Goal: Task Accomplishment & Management: Manage account settings

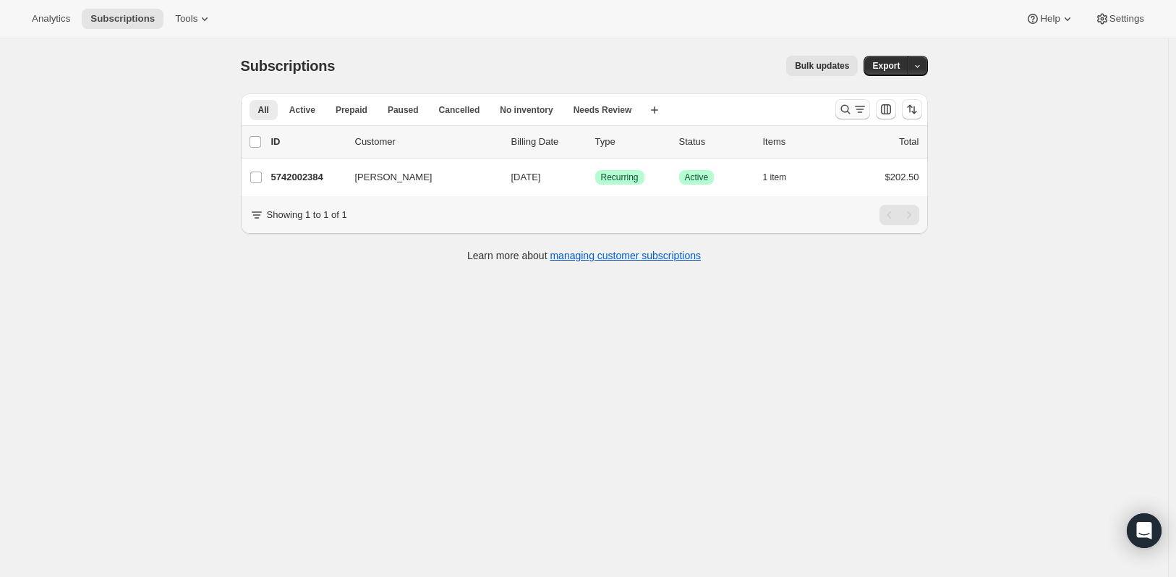
click at [853, 103] on icon "Search and filter results" at bounding box center [846, 109] width 14 height 14
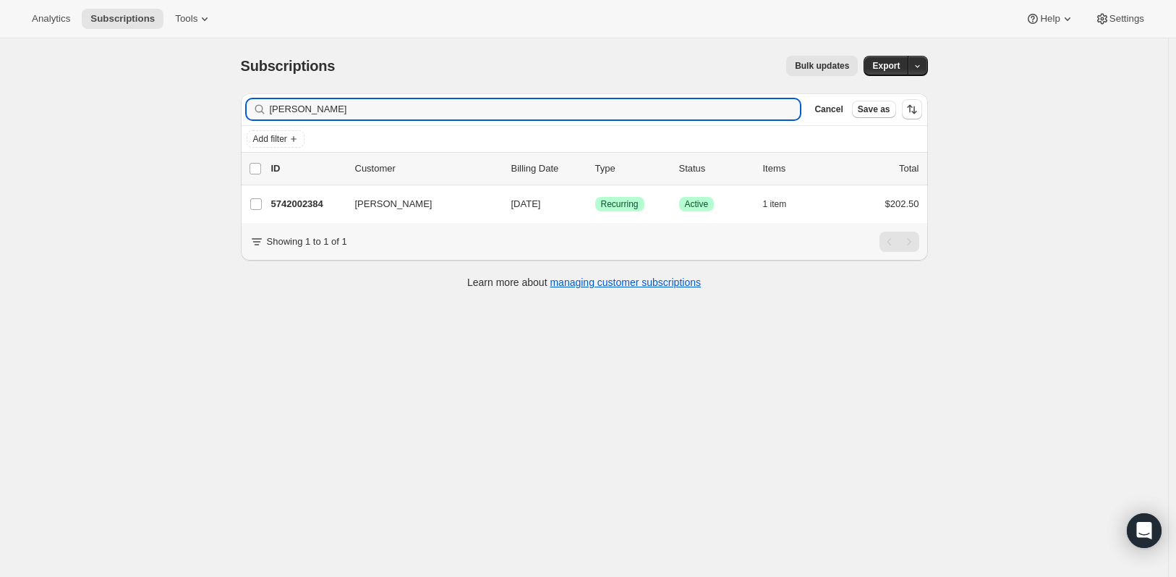
drag, startPoint x: 421, startPoint y: 116, endPoint x: 203, endPoint y: 106, distance: 218.7
click at [203, 106] on div "Subscriptions. This page is ready Subscriptions Bulk updates More actions Bulk …" at bounding box center [584, 326] width 1169 height 577
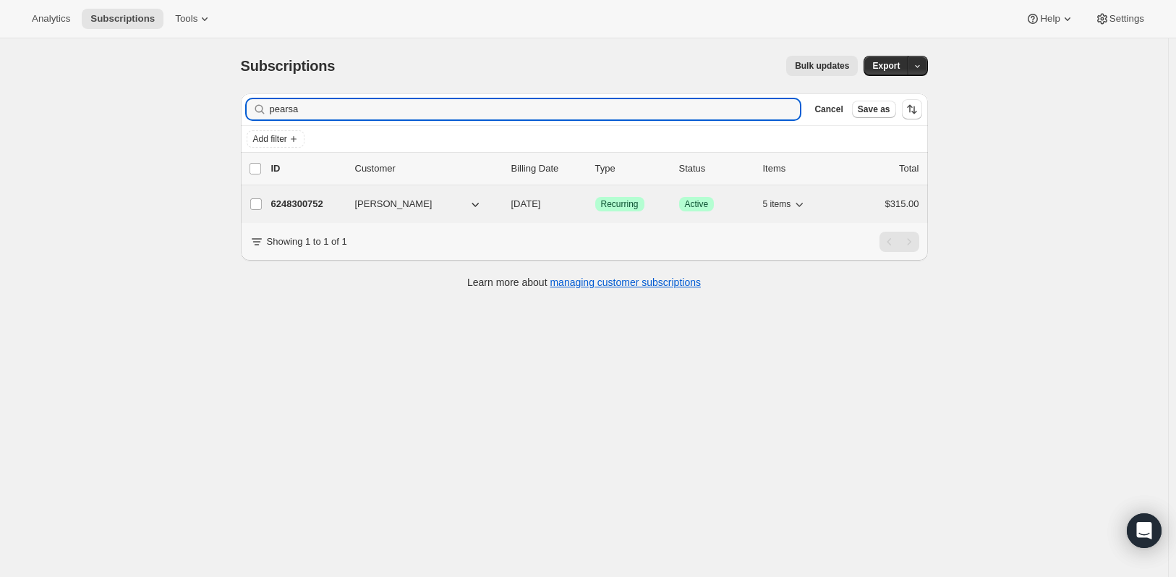
type input "pearsa"
click at [312, 205] on p "6248300752" at bounding box center [307, 204] width 72 height 14
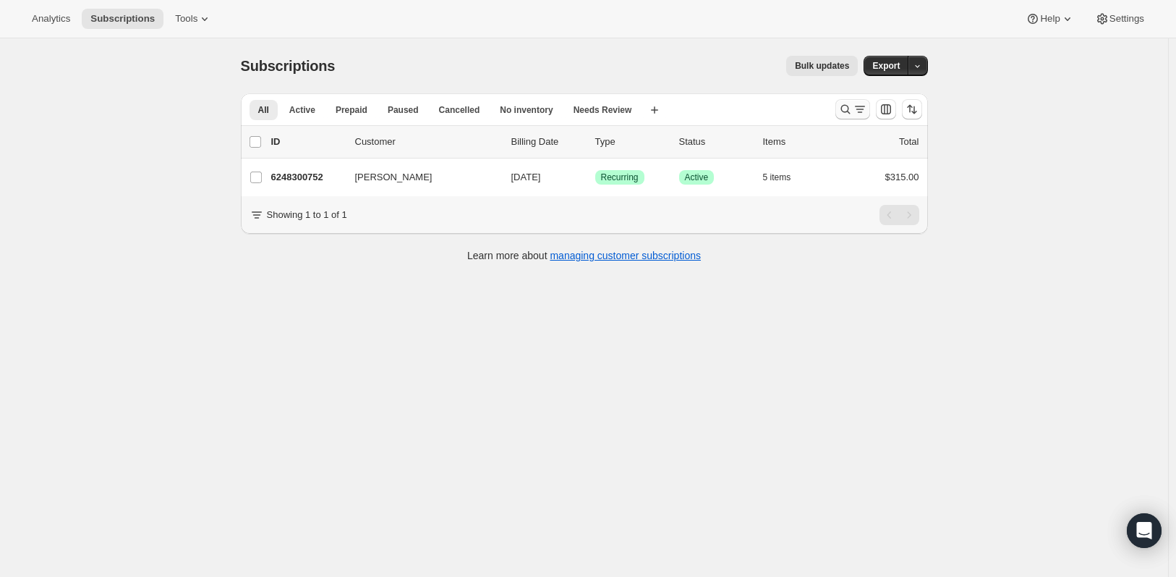
click at [862, 115] on icon "Search and filter results" at bounding box center [860, 109] width 14 height 14
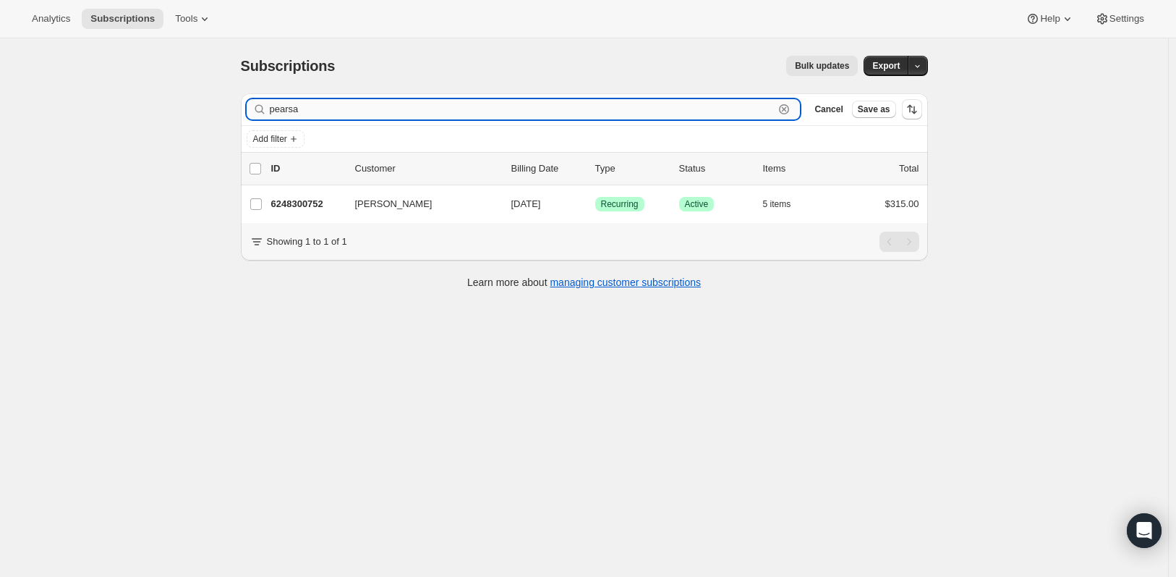
click at [476, 111] on input "pearsa" at bounding box center [522, 109] width 505 height 20
paste input "Michelle Mc Dowell"
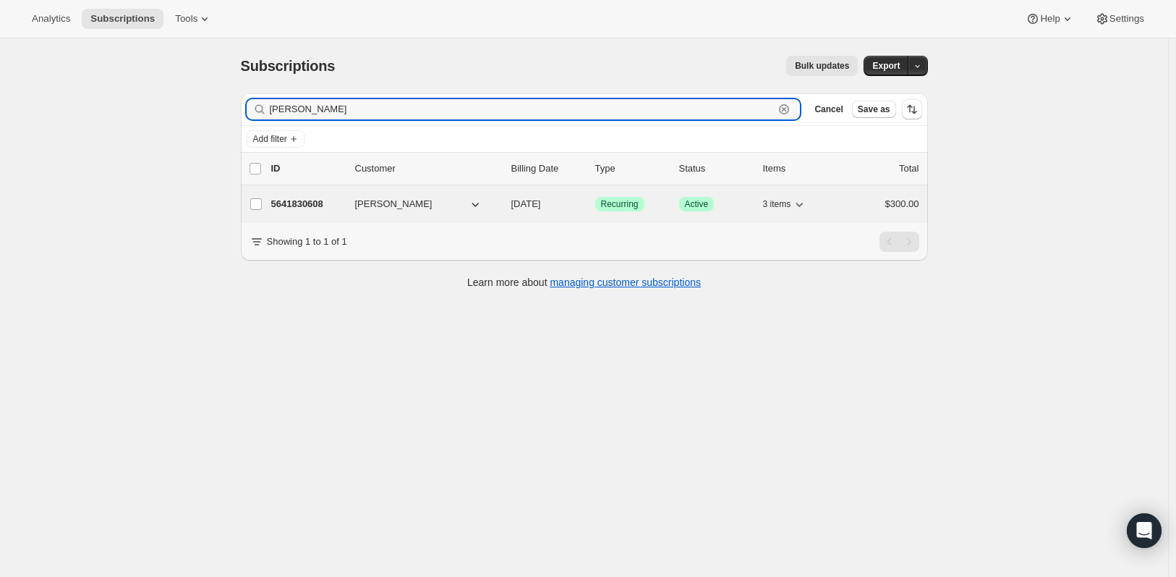
type input "Michelle Mc Dowell"
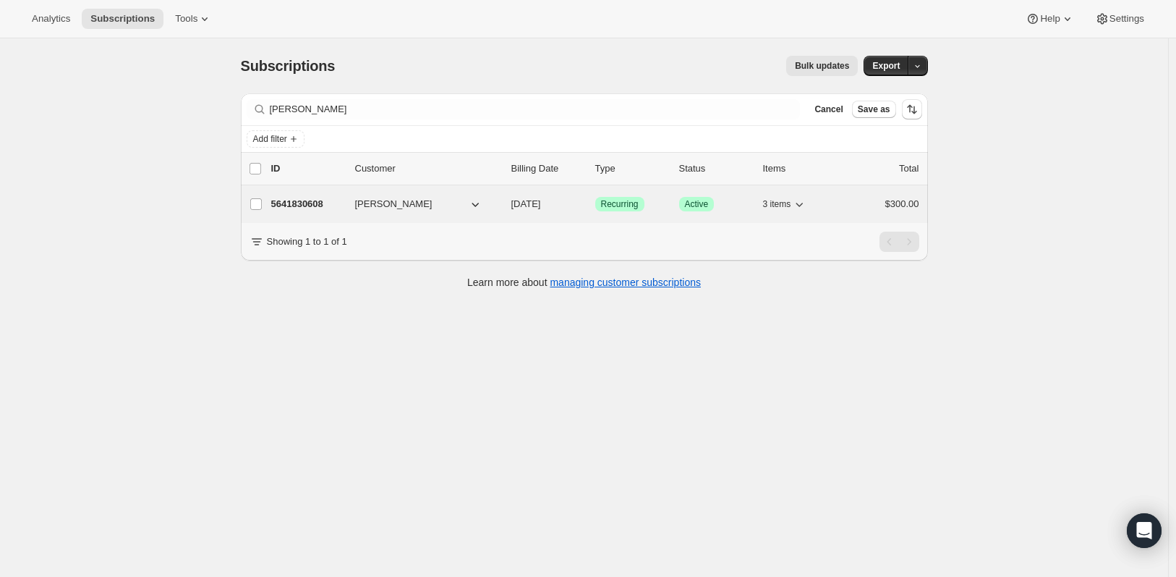
click at [324, 205] on p "5641830608" at bounding box center [307, 204] width 72 height 14
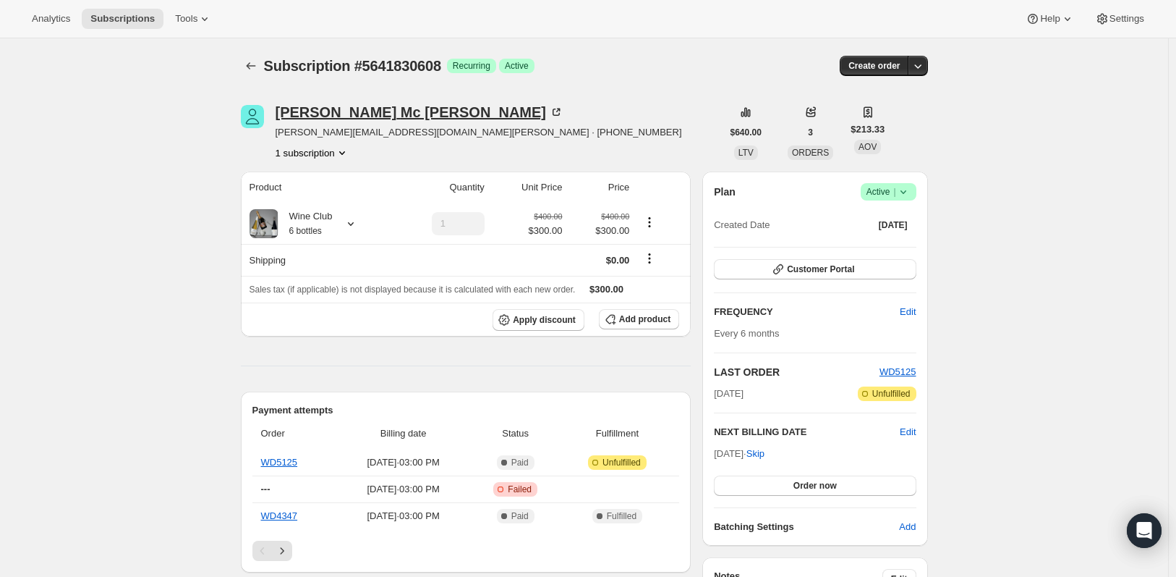
click at [398, 115] on div "Michelle Mc Dowell" at bounding box center [420, 112] width 289 height 14
click at [255, 67] on icon "Subscriptions" at bounding box center [251, 66] width 14 height 14
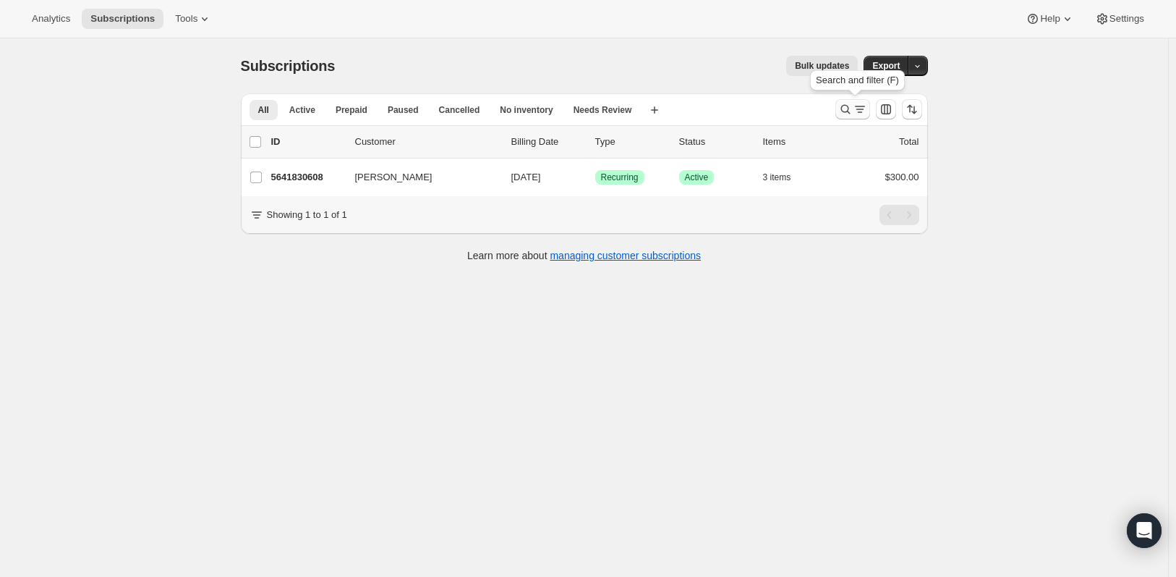
click at [844, 111] on icon "Search and filter results" at bounding box center [846, 109] width 14 height 14
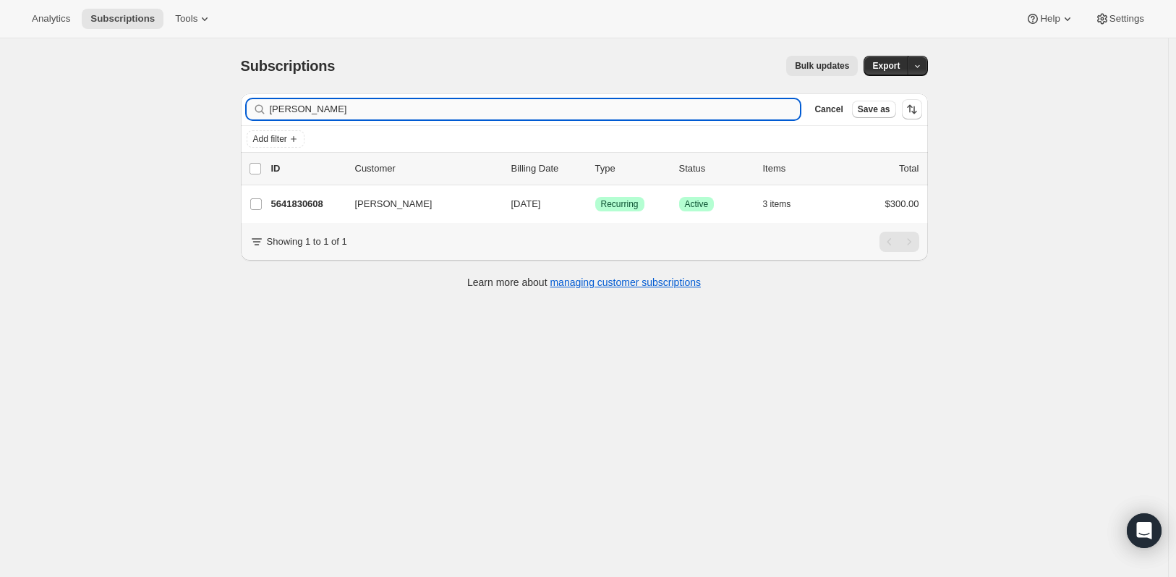
click at [487, 109] on input "Michelle Mc Dowell" at bounding box center [535, 109] width 531 height 20
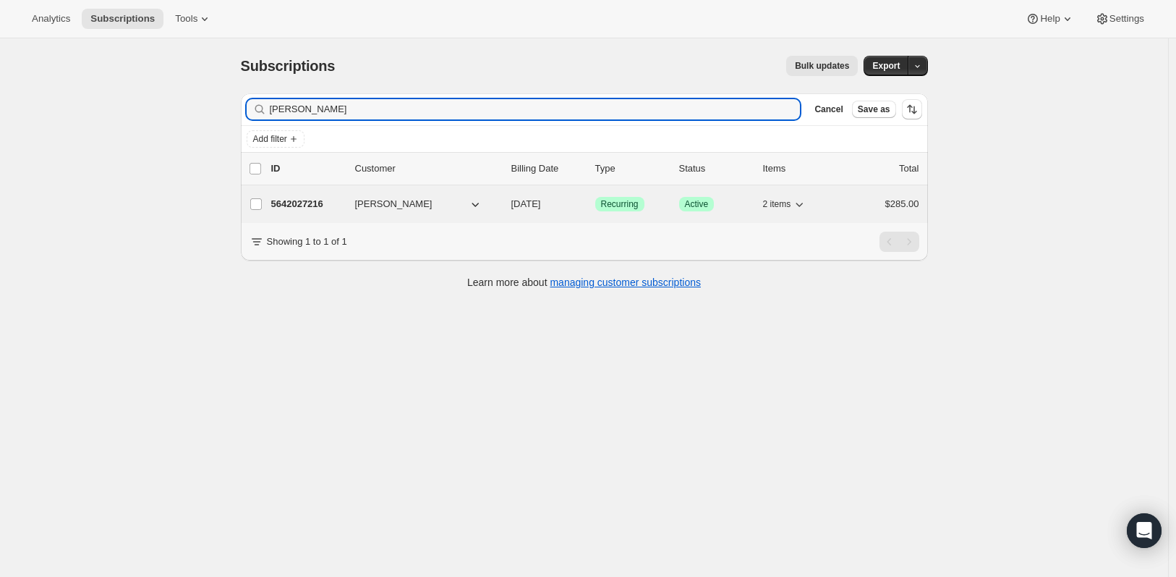
type input "Sarah Riggall"
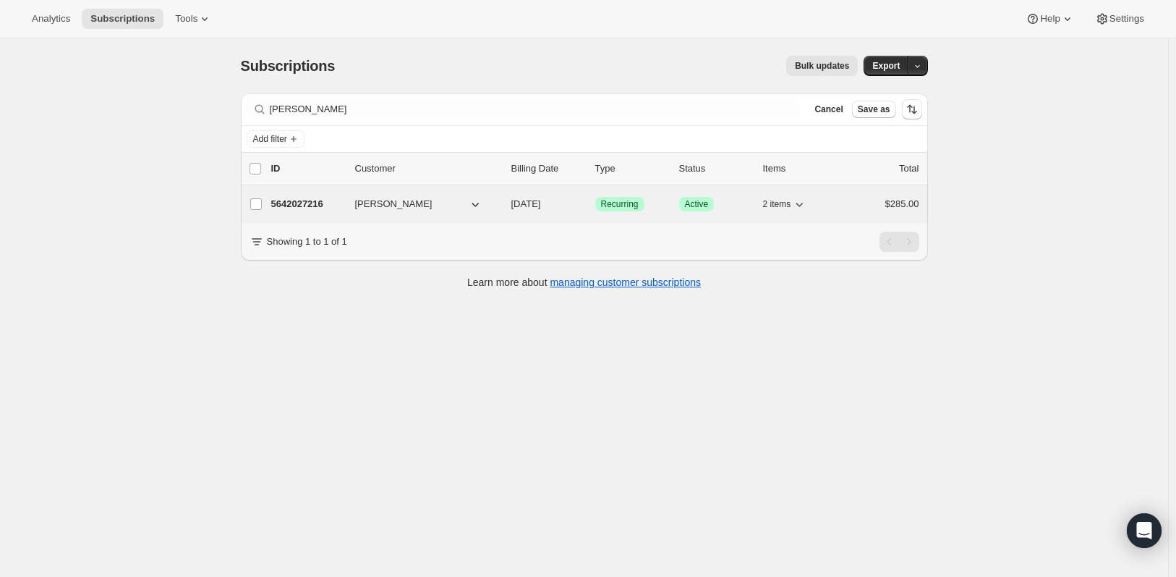
click at [302, 204] on p "5642027216" at bounding box center [307, 204] width 72 height 14
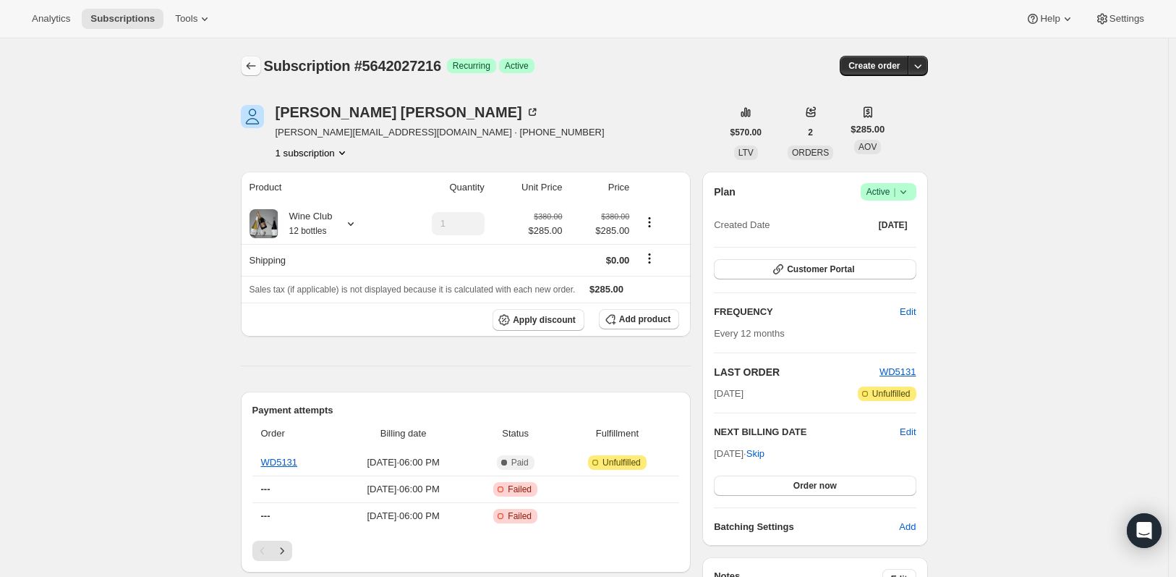
click at [254, 67] on icon "Subscriptions" at bounding box center [251, 66] width 14 height 14
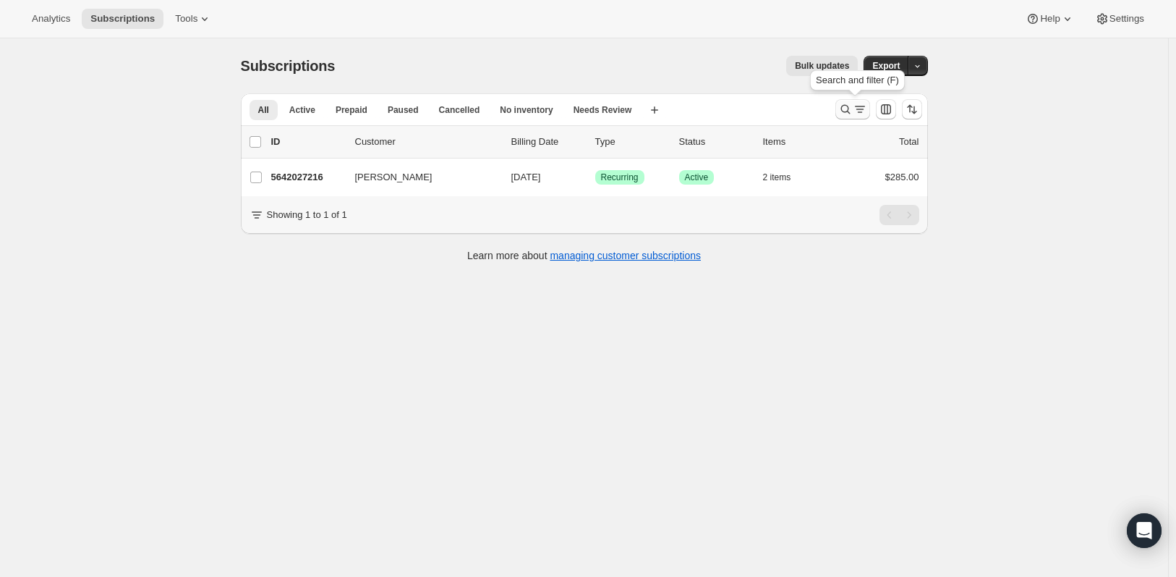
click at [847, 107] on icon "Search and filter results" at bounding box center [846, 109] width 14 height 14
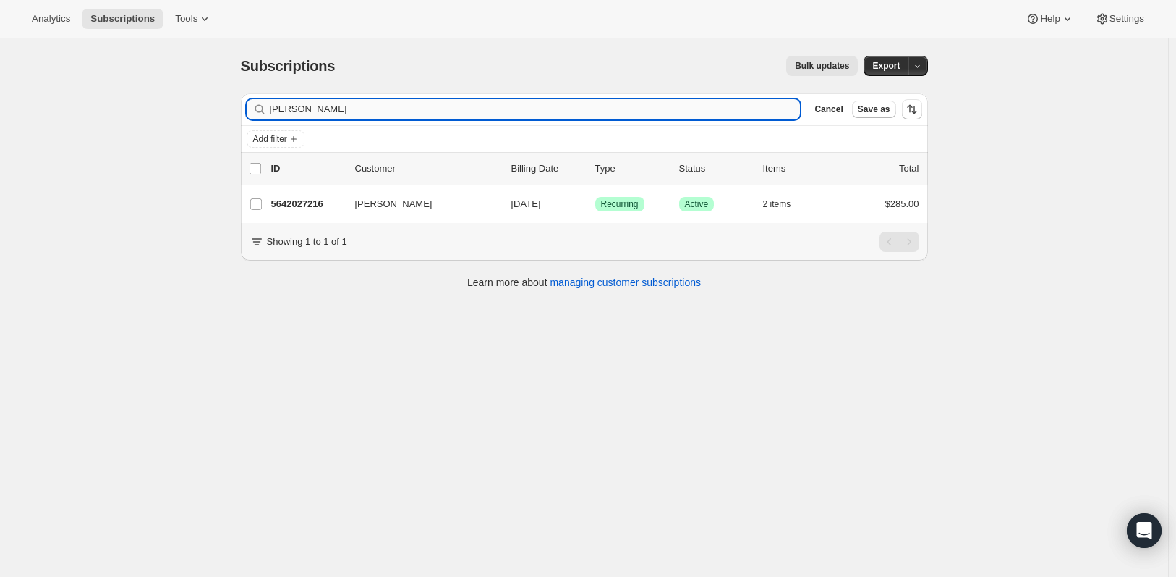
click at [533, 114] on input "Sarah Riggall" at bounding box center [535, 109] width 531 height 20
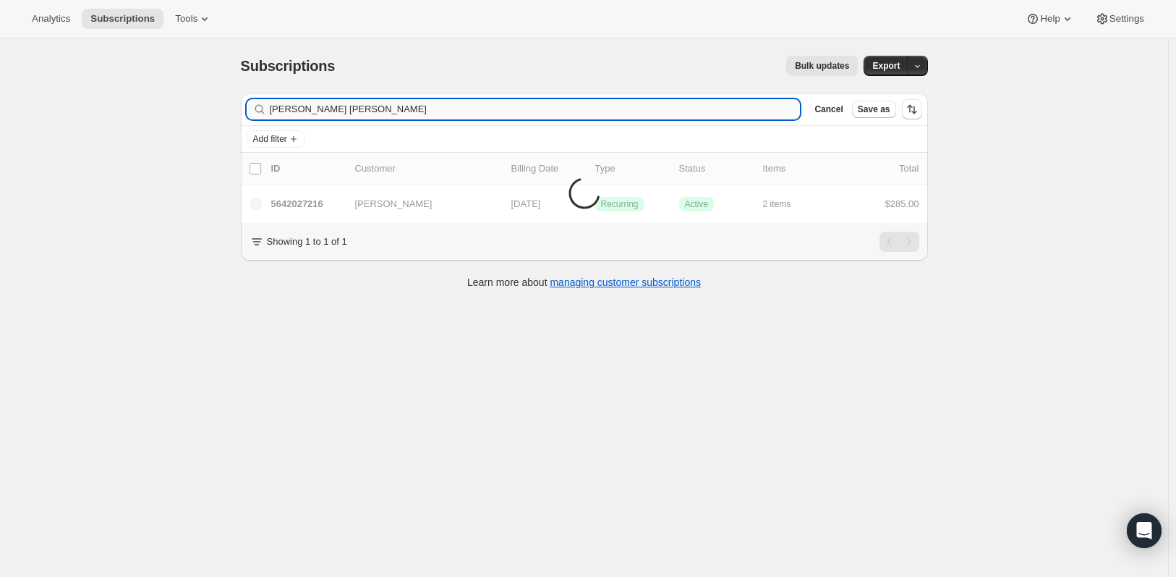
type input "Jackson Criddle"
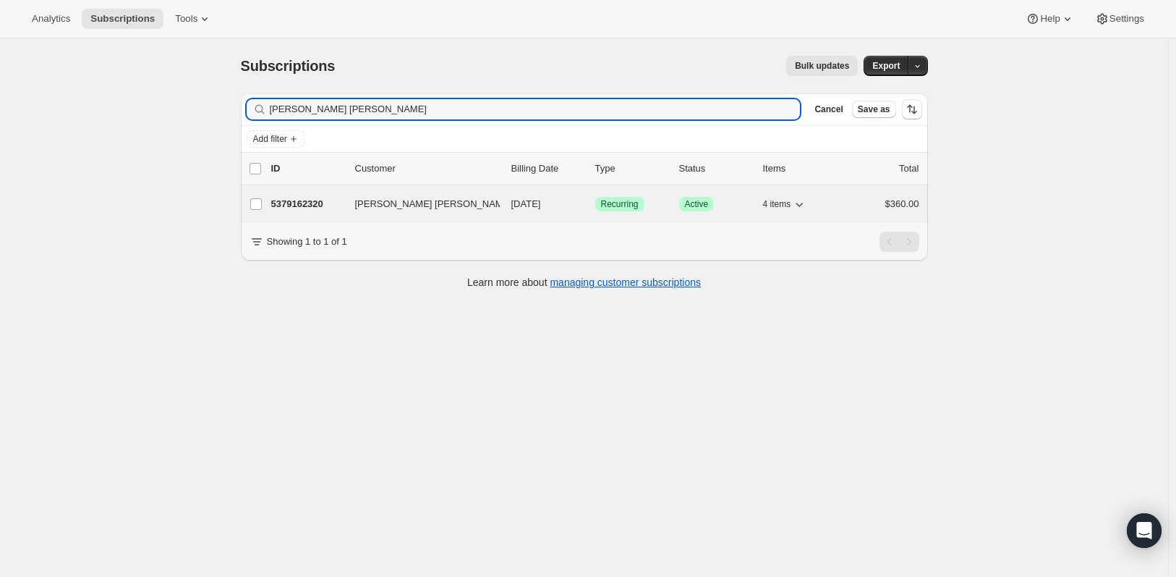
click at [291, 206] on p "5379162320" at bounding box center [307, 204] width 72 height 14
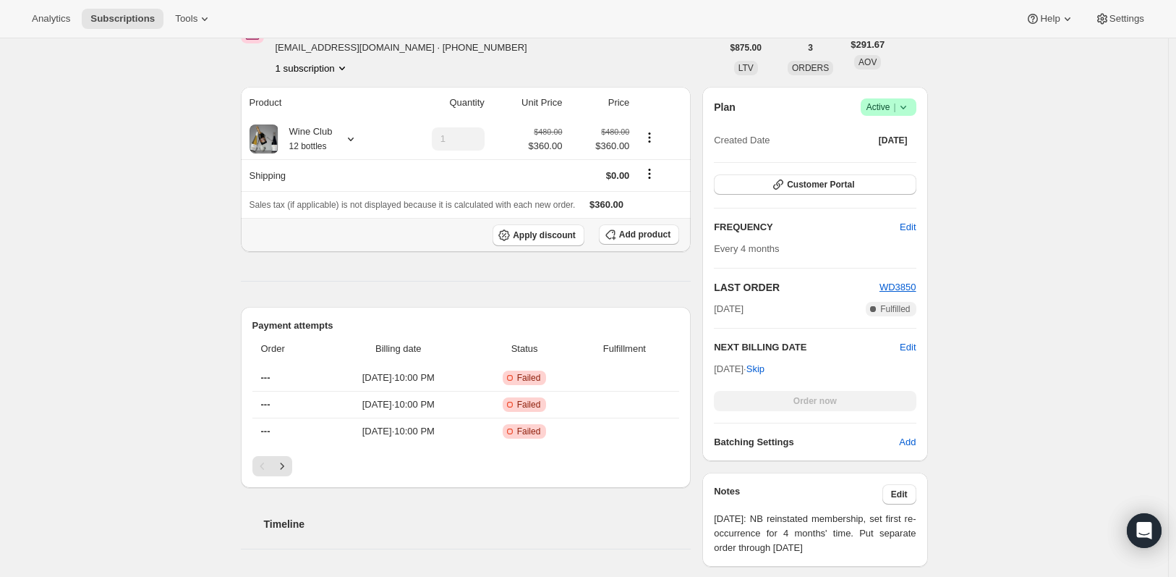
scroll to position [217, 0]
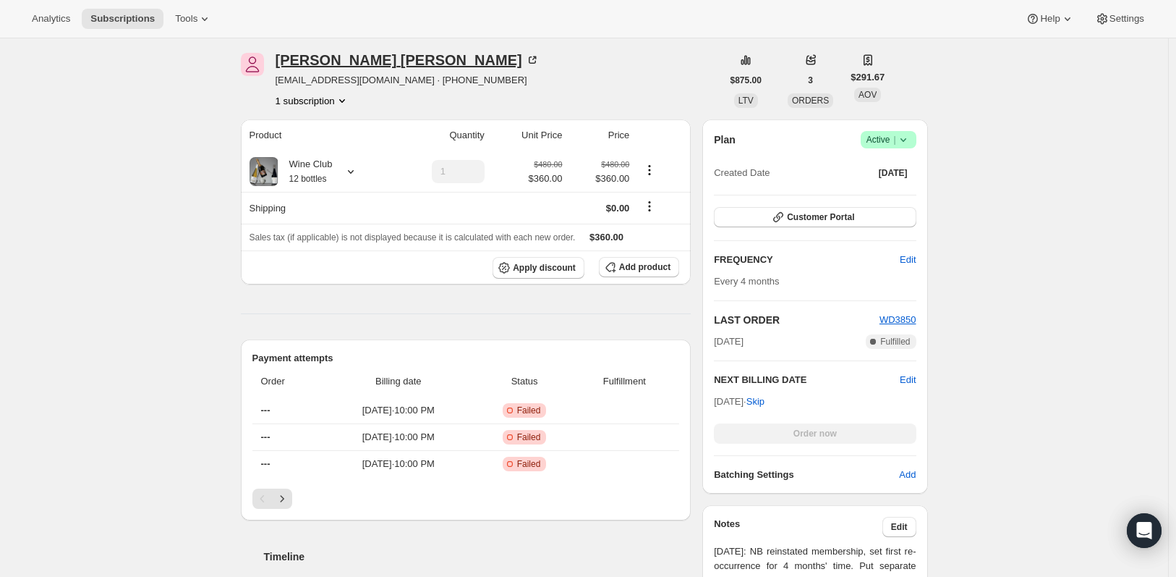
click at [353, 59] on div "Jackson Criddle" at bounding box center [408, 60] width 264 height 14
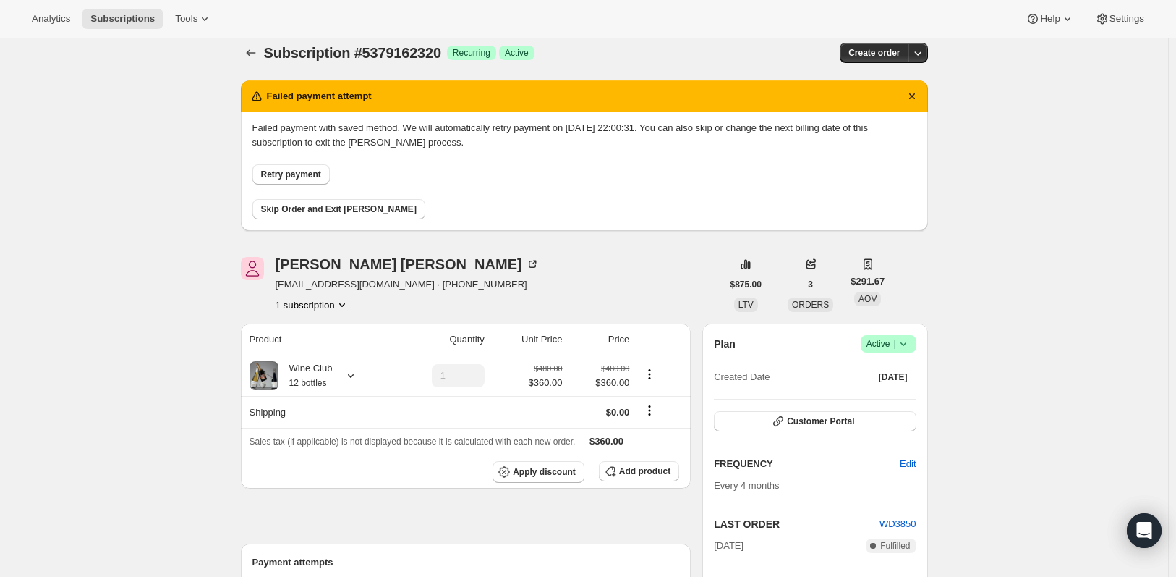
scroll to position [0, 0]
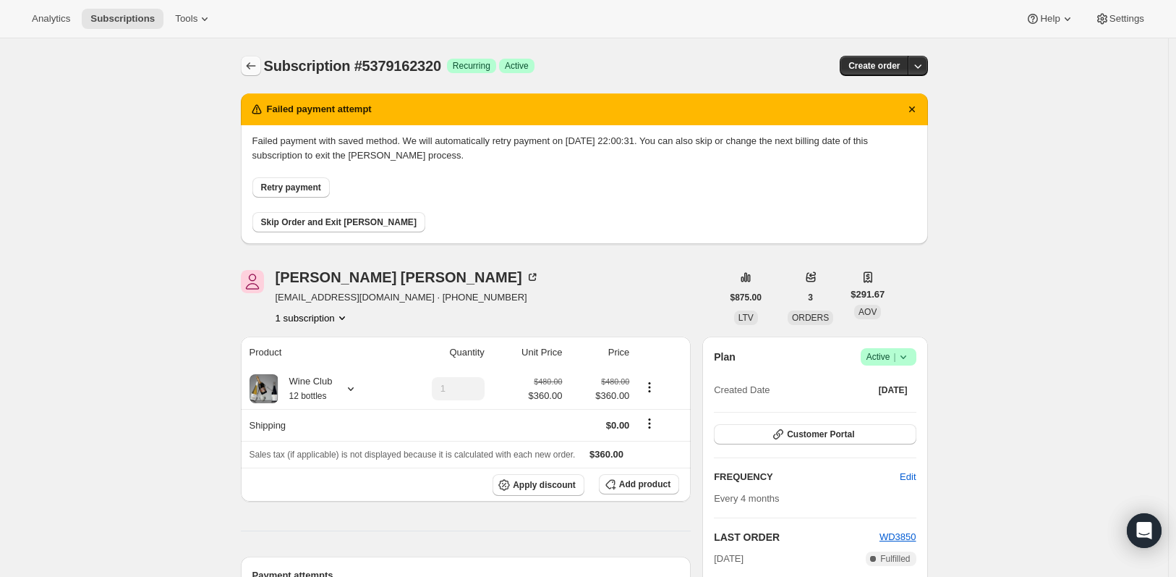
click at [256, 66] on icon "Subscriptions" at bounding box center [251, 66] width 14 height 14
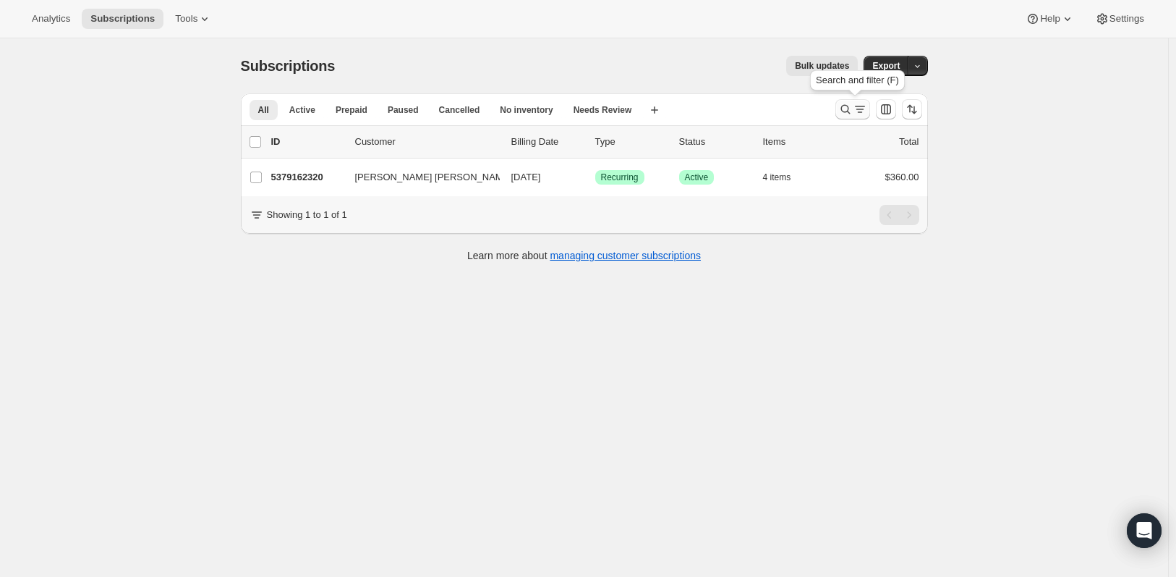
click at [847, 111] on icon "Search and filter results" at bounding box center [846, 109] width 14 height 14
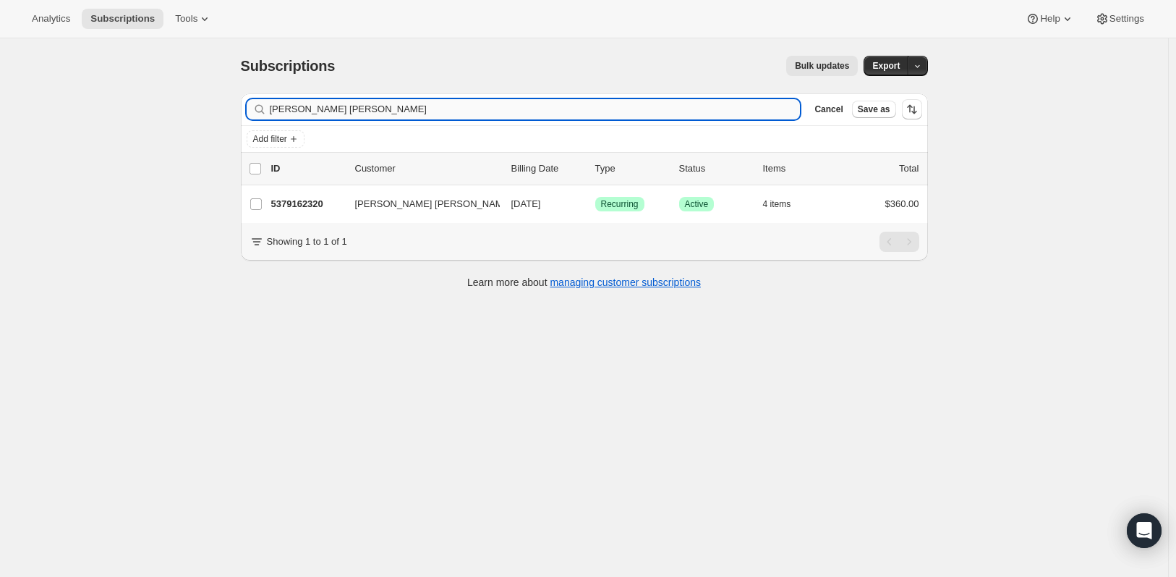
click at [488, 119] on input "Jackson Criddle" at bounding box center [535, 109] width 531 height 20
click at [488, 118] on input "Jackson Criddle" at bounding box center [535, 109] width 531 height 20
type input "Anna Kelderman"
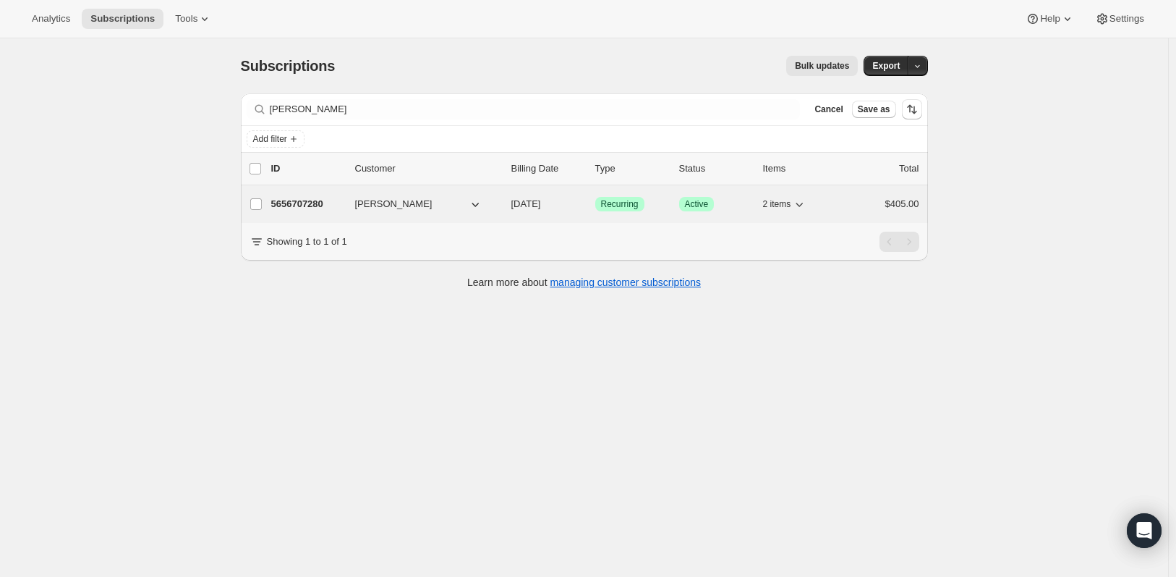
click at [276, 198] on p "5656707280" at bounding box center [307, 204] width 72 height 14
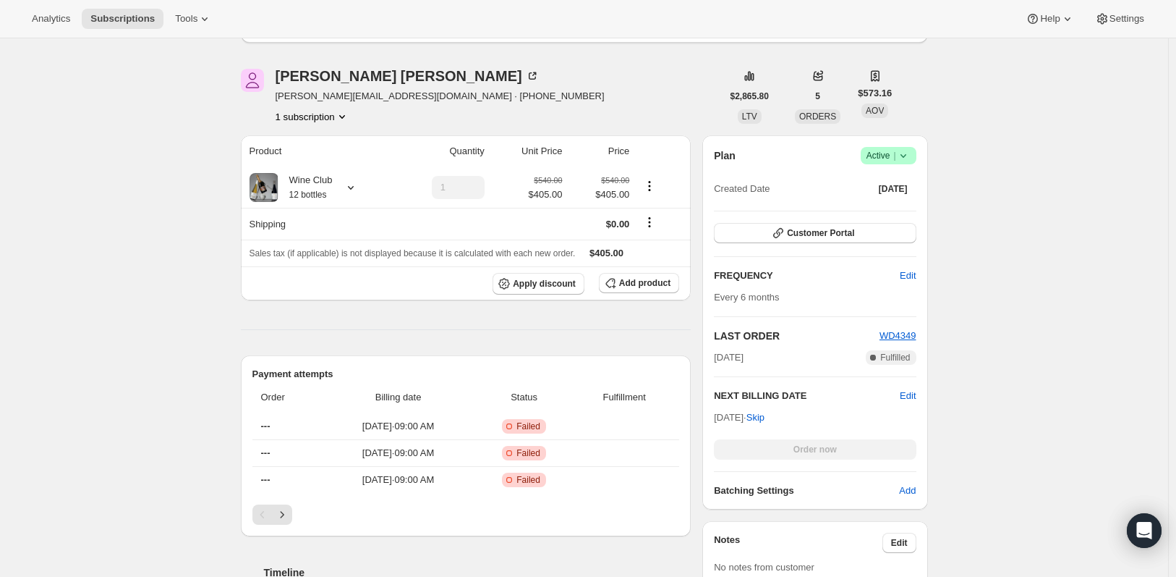
scroll to position [217, 0]
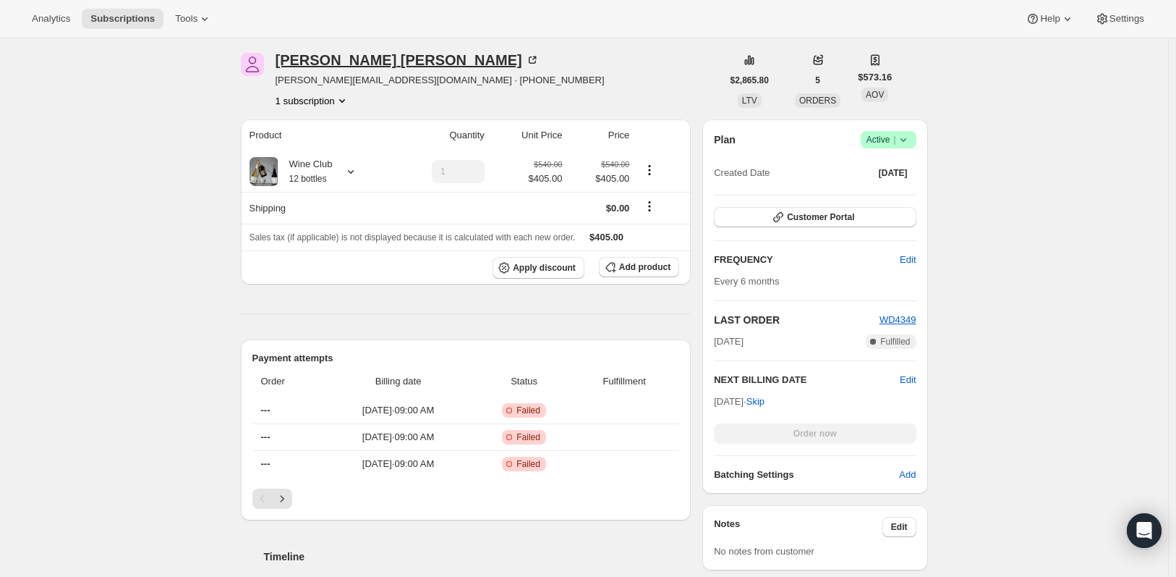
click at [360, 54] on div "Anna Kelderman" at bounding box center [408, 60] width 264 height 14
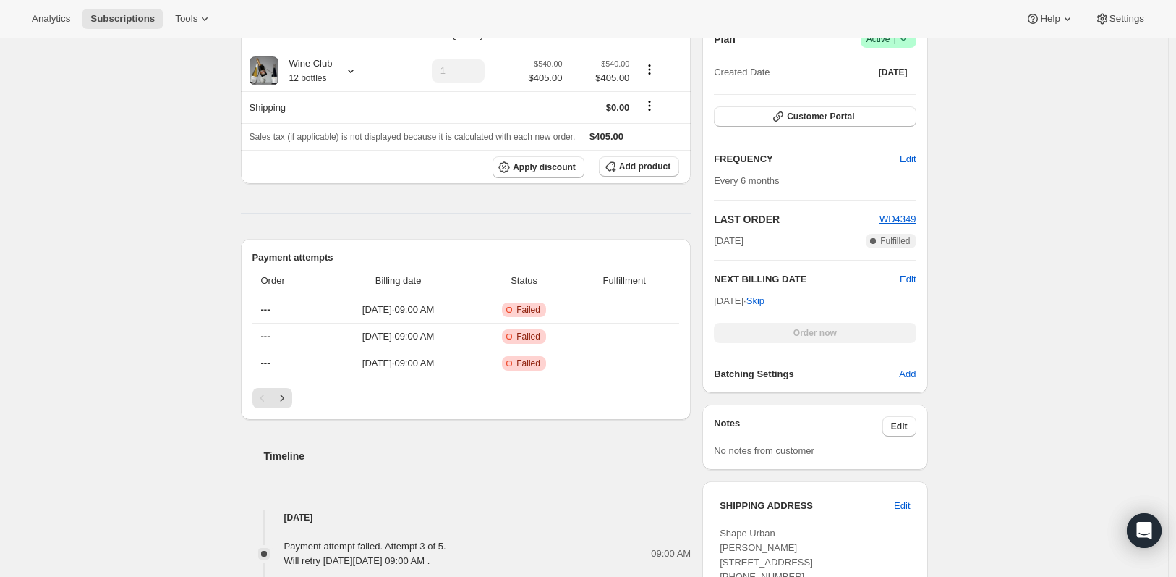
scroll to position [0, 0]
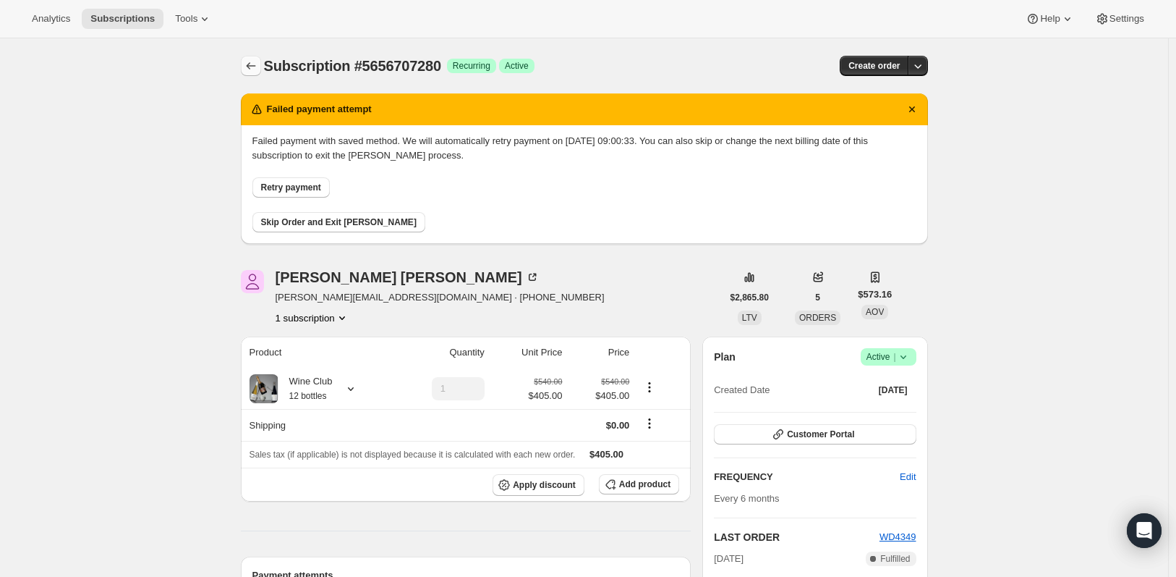
click at [258, 64] on icon "Subscriptions" at bounding box center [251, 66] width 14 height 14
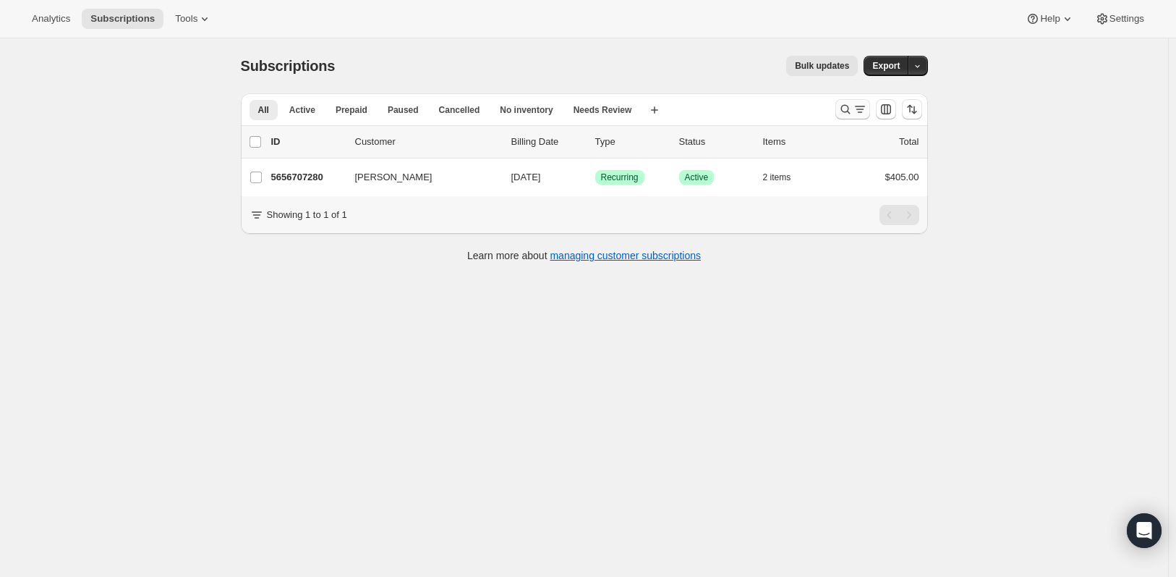
click at [856, 102] on button "Search and filter results" at bounding box center [853, 109] width 35 height 20
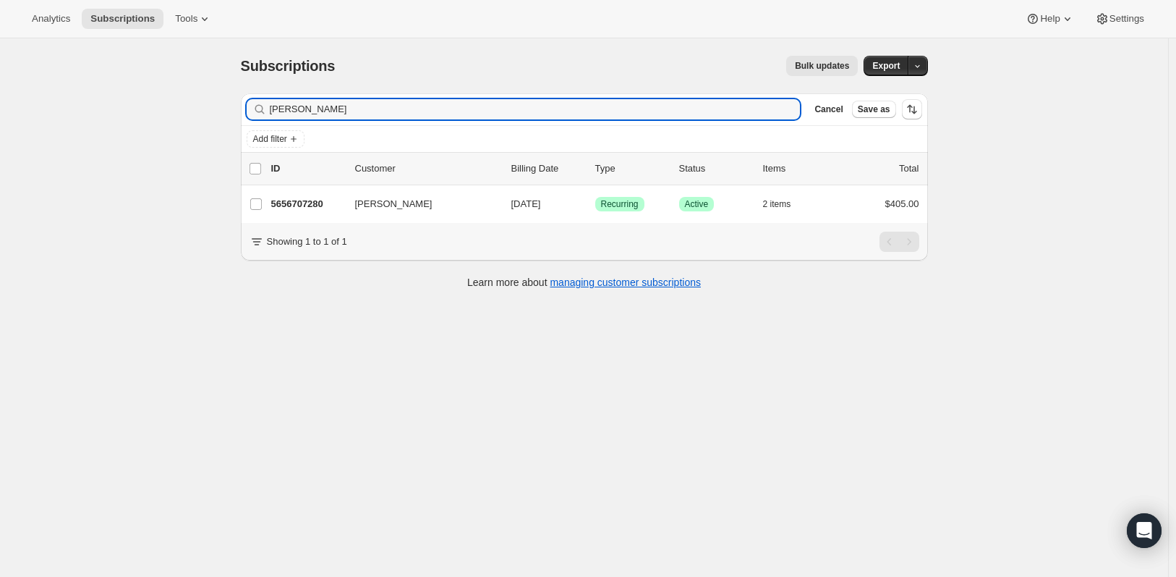
drag, startPoint x: 423, startPoint y: 107, endPoint x: 212, endPoint y: 104, distance: 210.6
click at [212, 104] on div "Subscriptions. This page is ready Subscriptions Bulk updates More actions Bulk …" at bounding box center [584, 326] width 1169 height 577
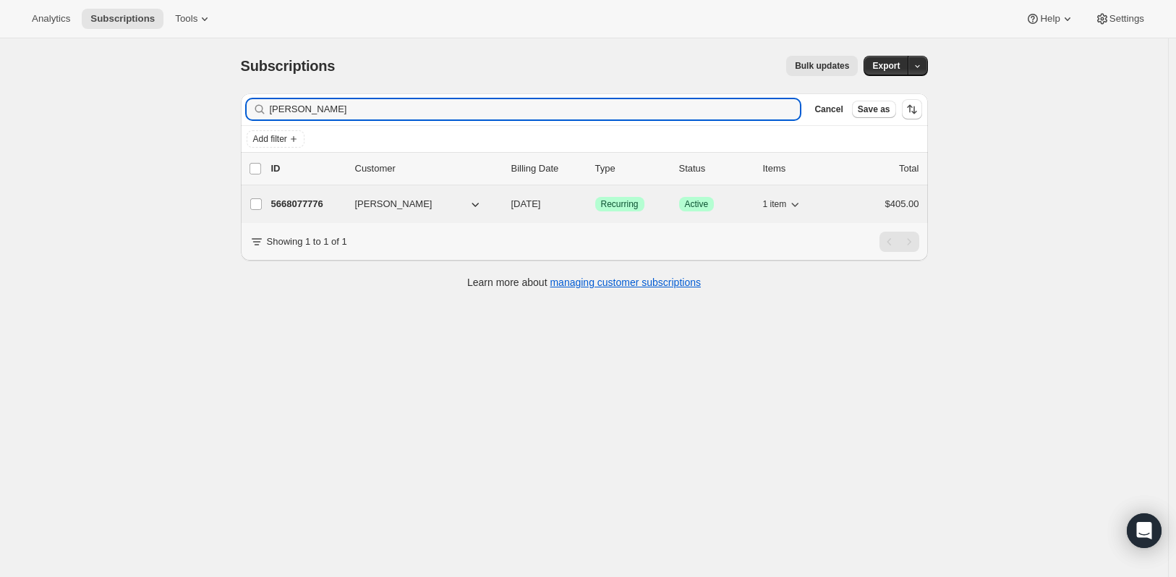
type input "Gabrielle Ausden"
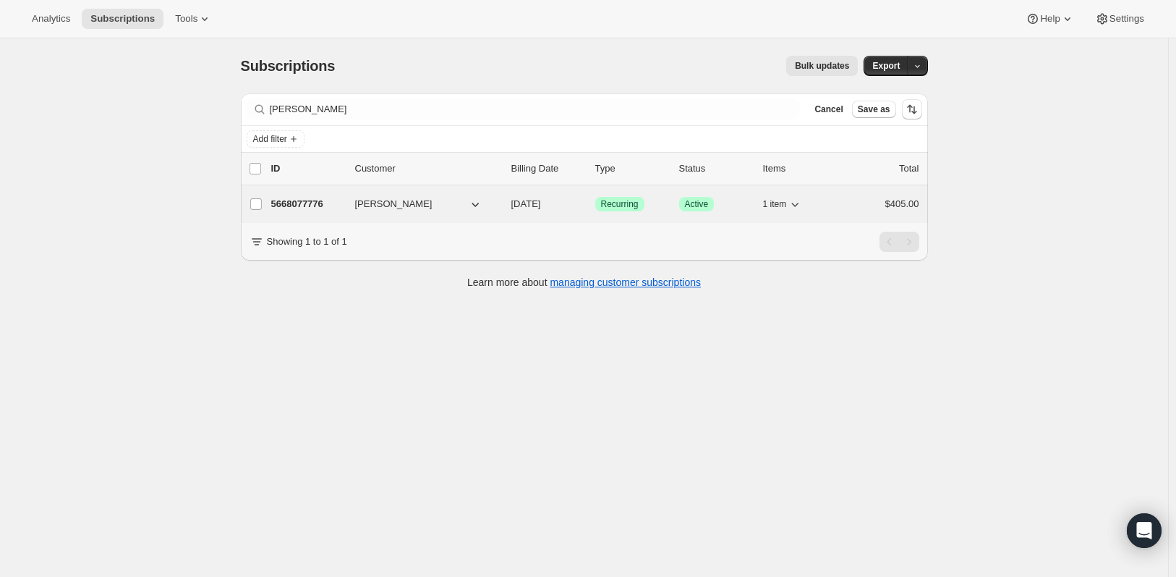
click at [308, 200] on p "5668077776" at bounding box center [307, 204] width 72 height 14
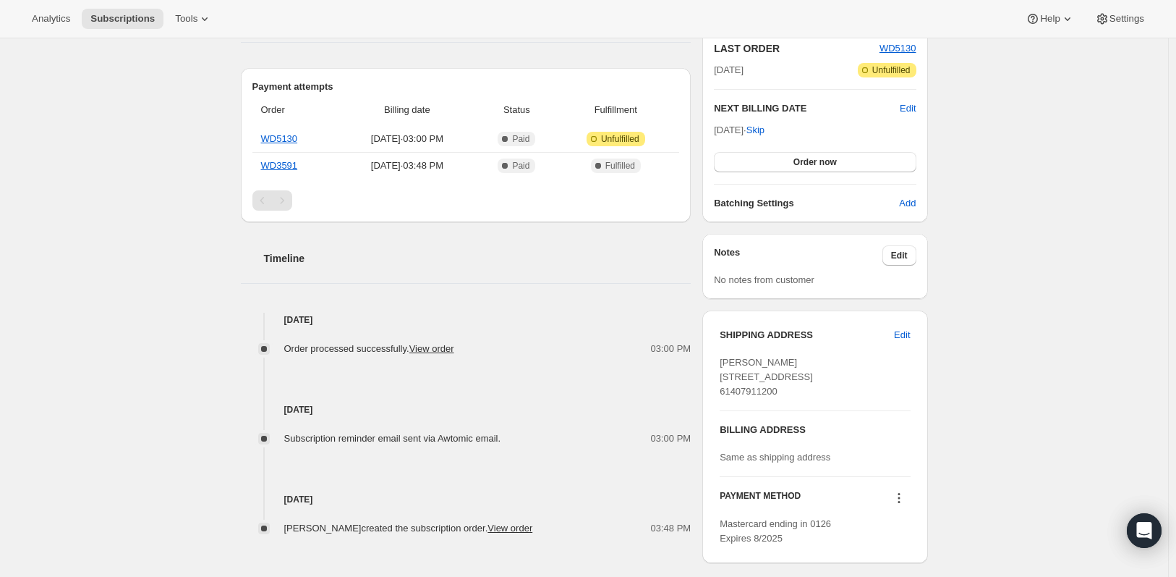
scroll to position [392, 0]
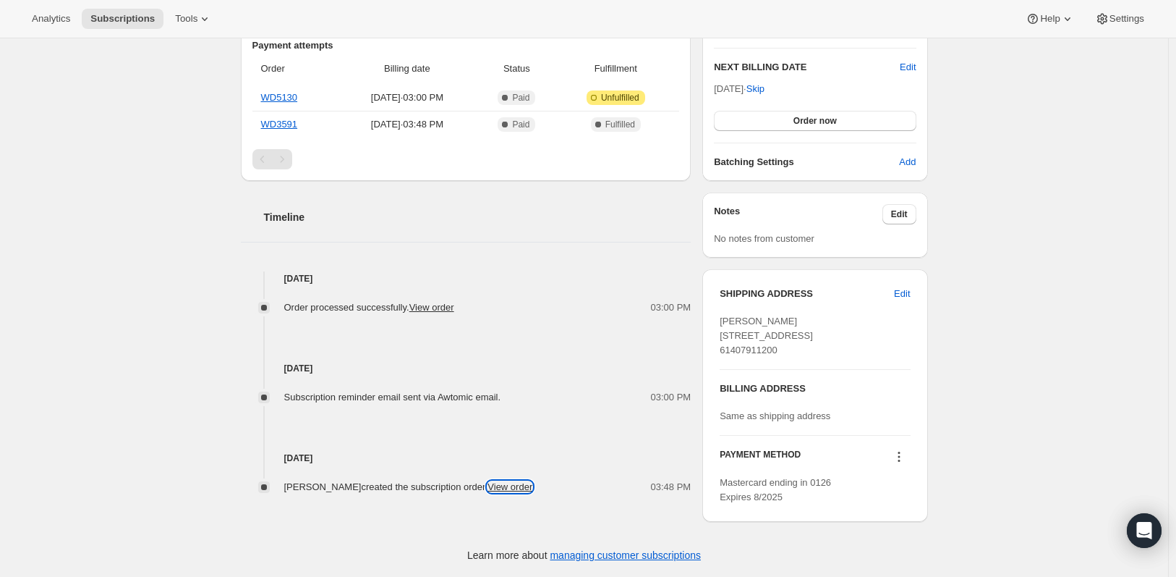
click at [533, 481] on link "View order" at bounding box center [510, 486] width 45 height 11
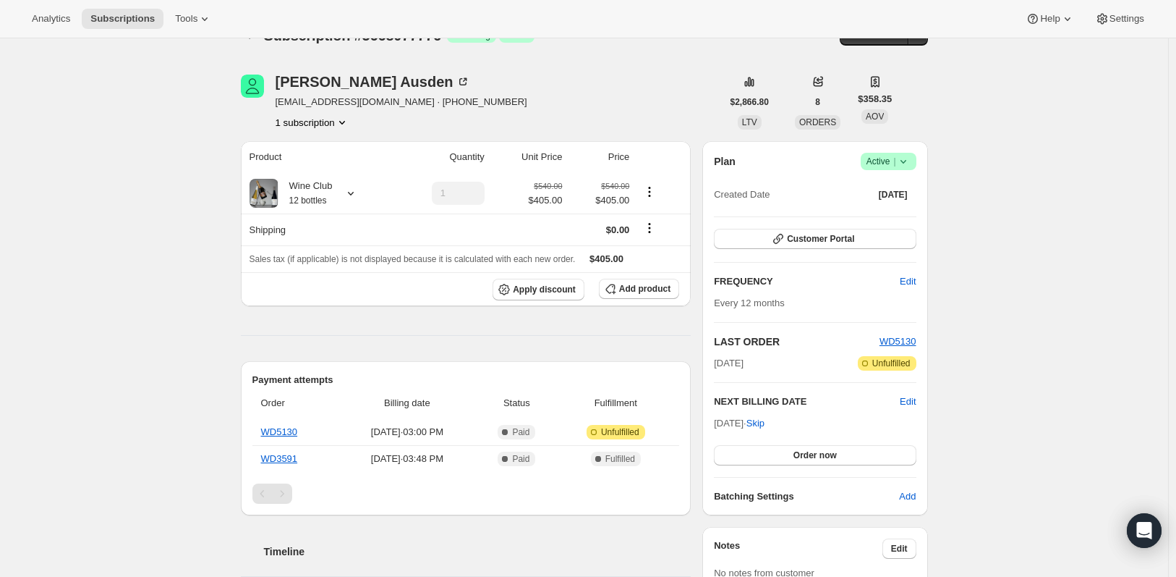
click at [904, 169] on span "Success Active |" at bounding box center [889, 161] width 56 height 17
click at [1004, 159] on div "Subscription #5668077776. This page is ready Subscription #5668077776 Success R…" at bounding box center [584, 459] width 1169 height 903
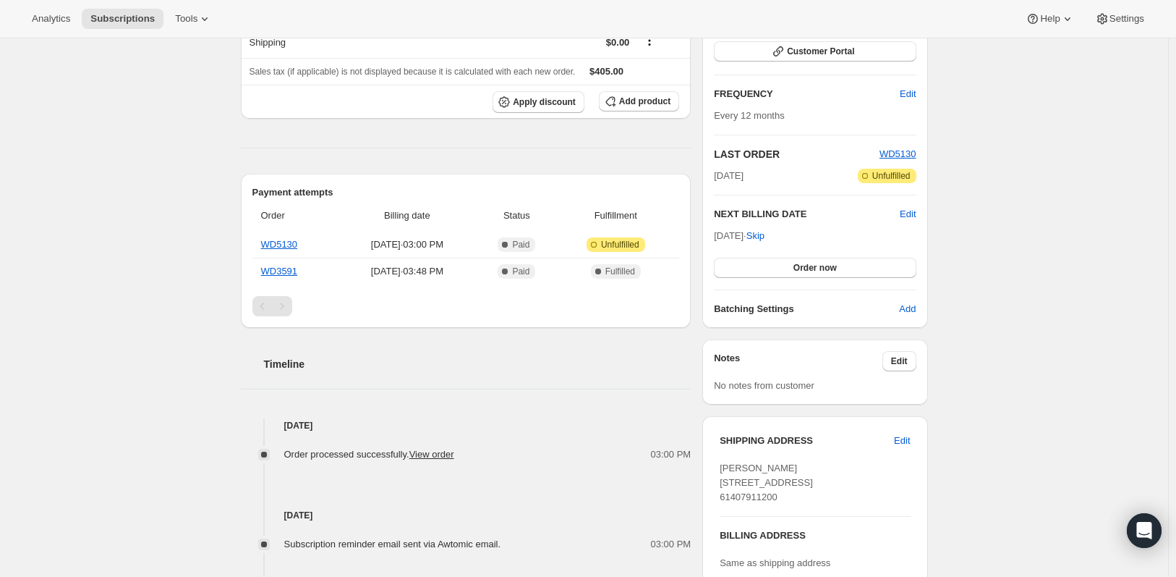
scroll to position [247, 0]
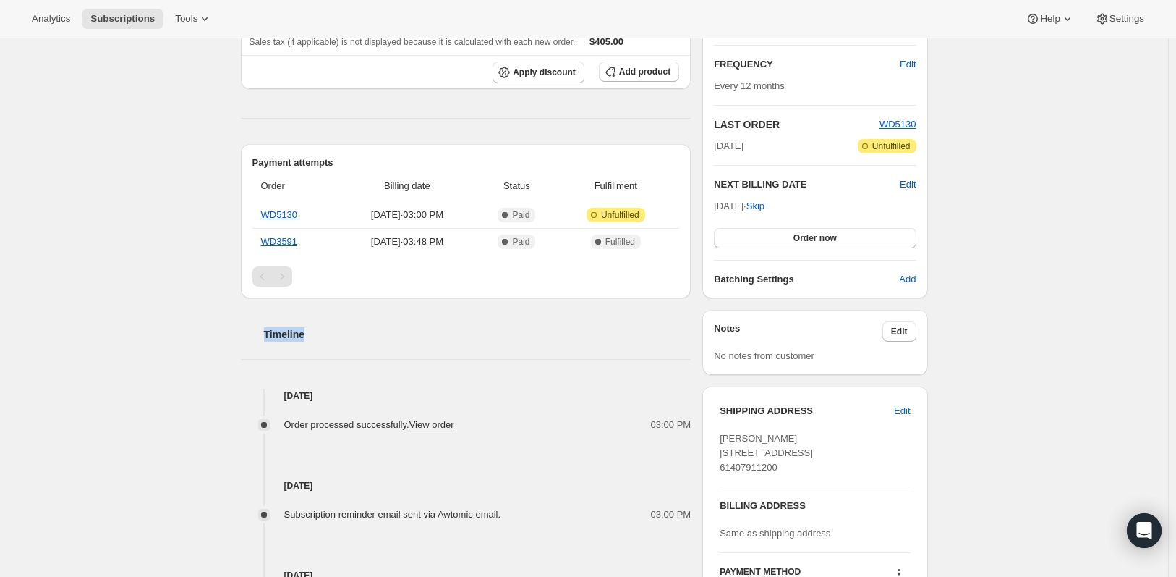
drag, startPoint x: 312, startPoint y: 336, endPoint x: 266, endPoint y: 335, distance: 46.3
click at [266, 335] on div "Timeline" at bounding box center [466, 319] width 451 height 43
click at [271, 334] on h2 "Timeline" at bounding box center [478, 334] width 428 height 14
drag, startPoint x: 267, startPoint y: 334, endPoint x: 312, endPoint y: 335, distance: 44.9
click at [312, 335] on h2 "Timeline" at bounding box center [478, 334] width 428 height 14
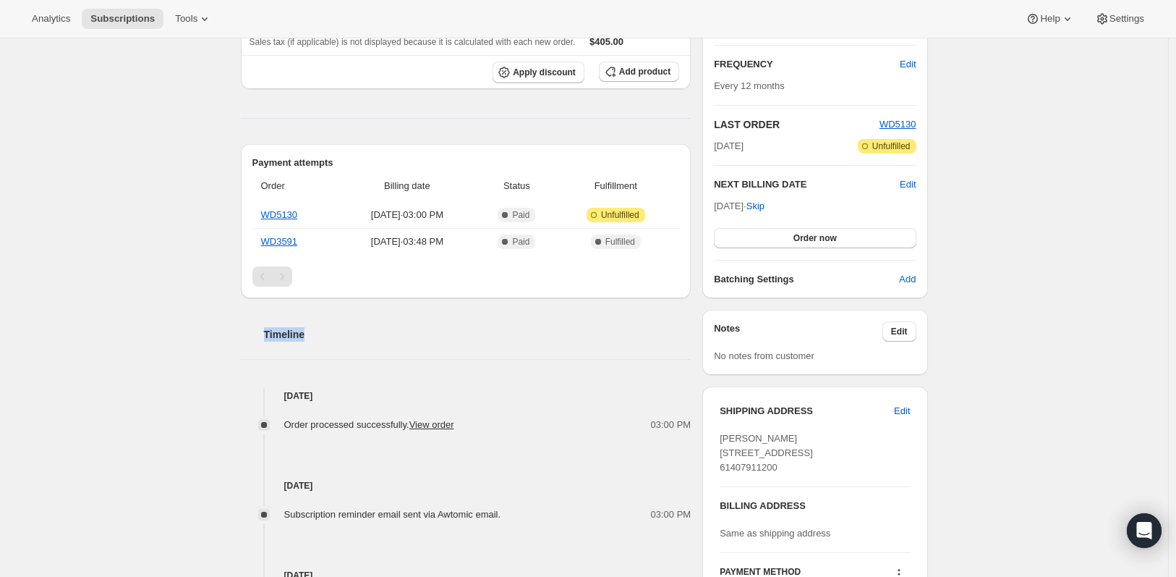
click at [312, 335] on h2 "Timeline" at bounding box center [478, 334] width 428 height 14
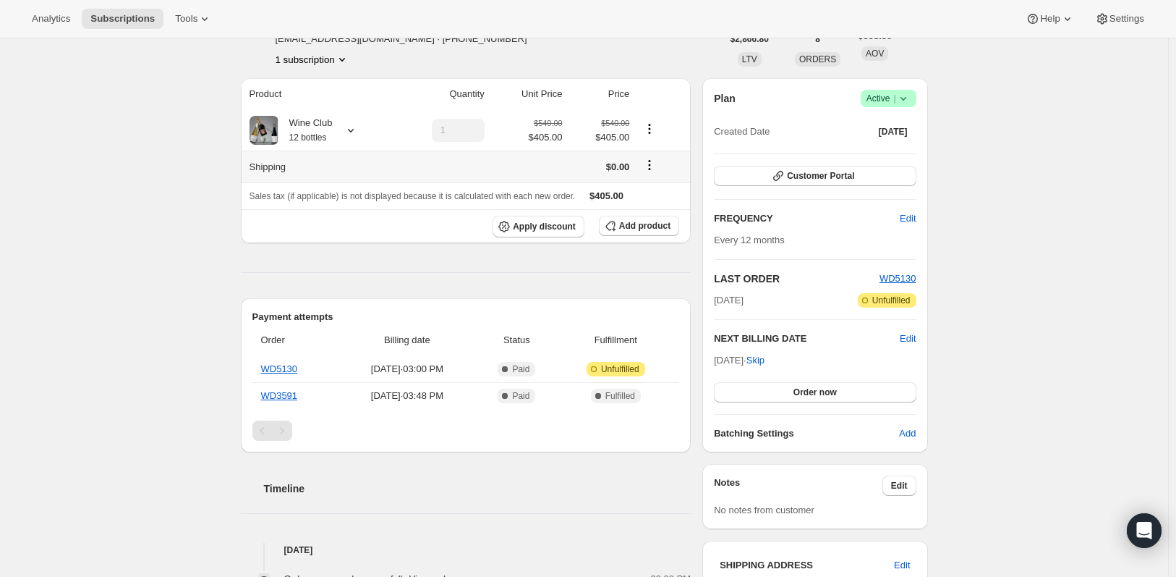
scroll to position [0, 0]
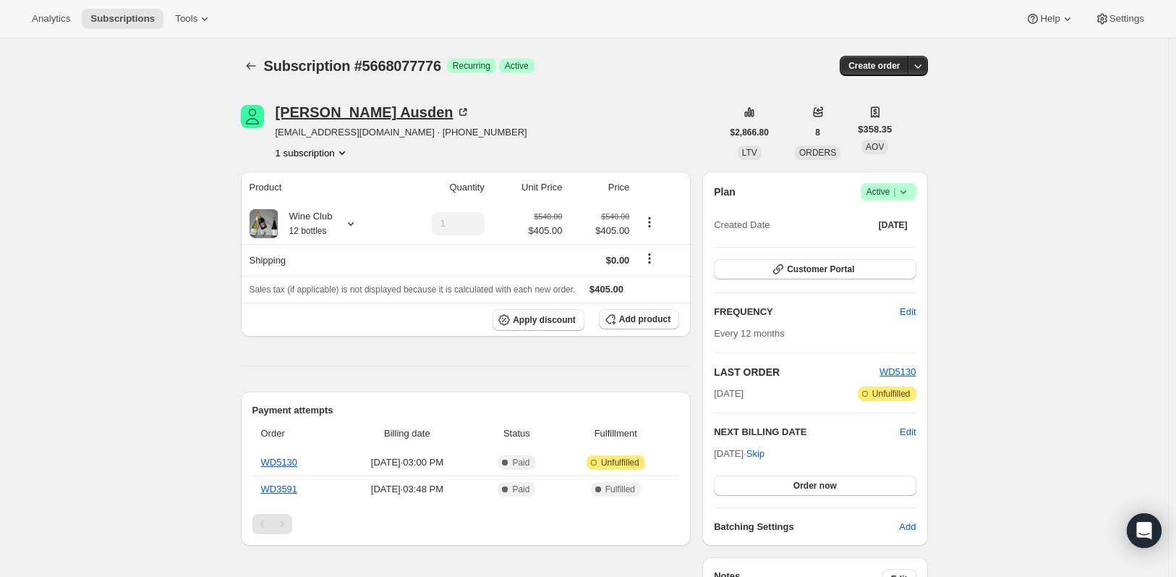
click at [362, 111] on div "Gabrielle Ausden" at bounding box center [373, 112] width 195 height 14
click at [908, 194] on icon at bounding box center [903, 192] width 14 height 14
click at [900, 242] on span "Cancel subscription" at bounding box center [893, 244] width 82 height 11
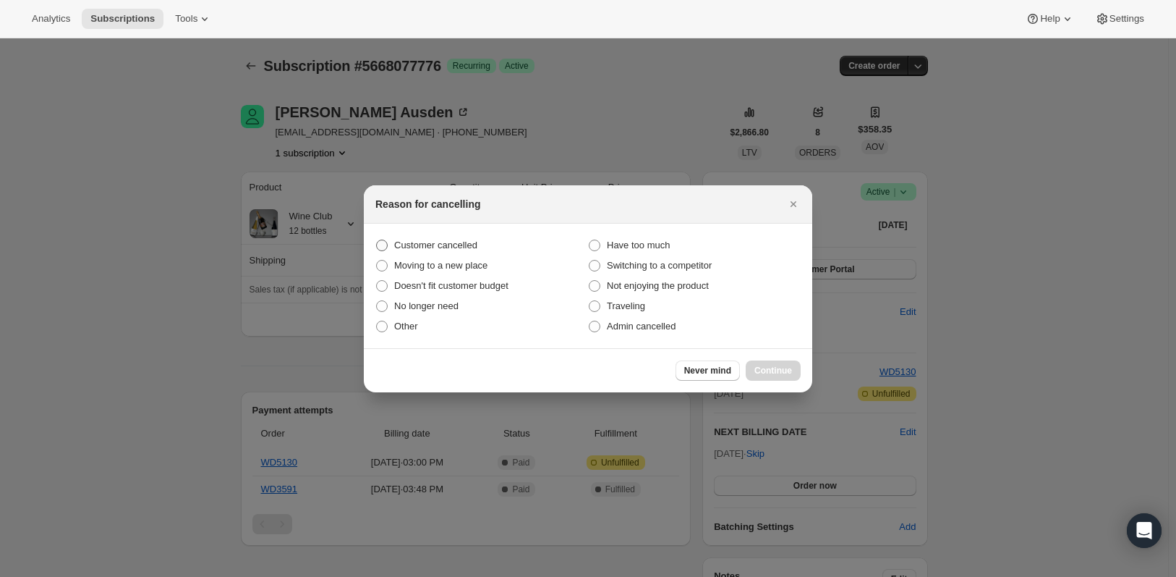
click at [412, 245] on span "Customer cancelled" at bounding box center [435, 244] width 83 height 11
click at [377, 240] on input "Customer cancelled" at bounding box center [376, 239] width 1 height 1
radio input "true"
click at [770, 370] on span "Continue" at bounding box center [774, 371] width 38 height 12
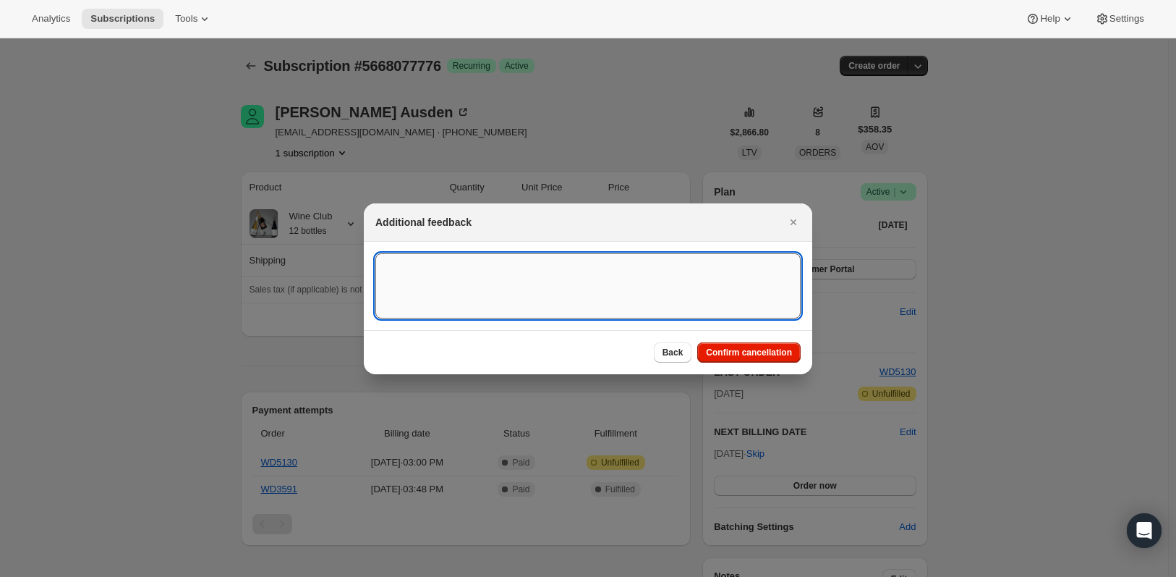
click at [547, 292] on textarea ":rmq:" at bounding box center [588, 285] width 425 height 65
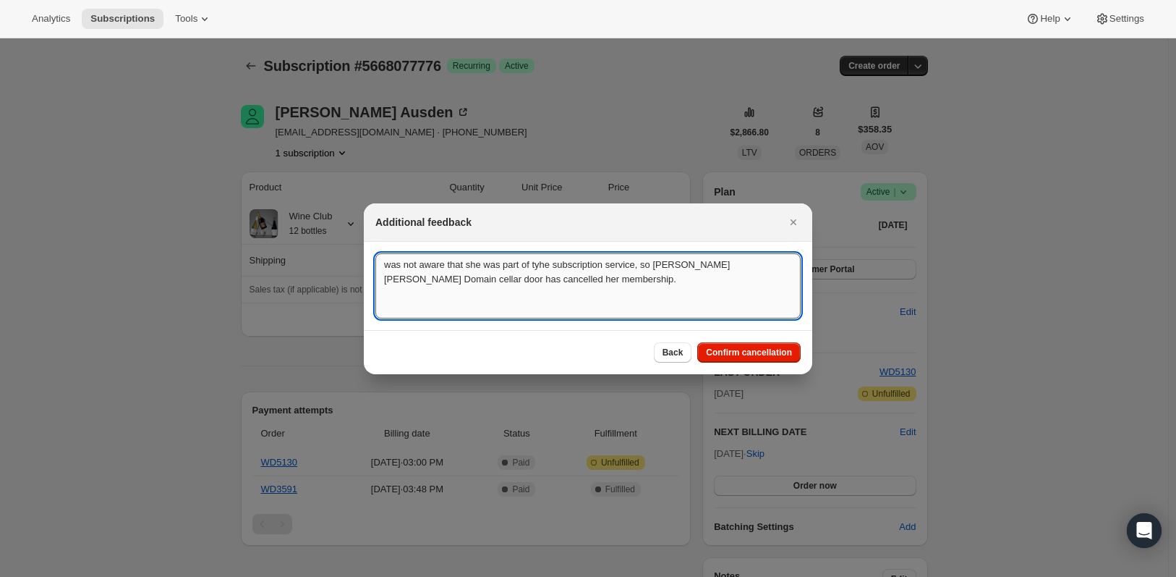
click at [541, 266] on textarea "was not aware that she was part of tyhe subscription service, so Giordy Wills D…" at bounding box center [588, 285] width 425 height 65
click at [535, 266] on textarea "was not aware that she was part of tyhe subscription service, so Giordy Wills D…" at bounding box center [588, 285] width 425 height 65
click at [663, 263] on textarea "was not aware that she was part oftyhe subscription service, so Giordy Wills Do…" at bounding box center [588, 285] width 425 height 65
type textarea "was not aware that she was part oftyhe subscription service, so Giordy Wills Do…"
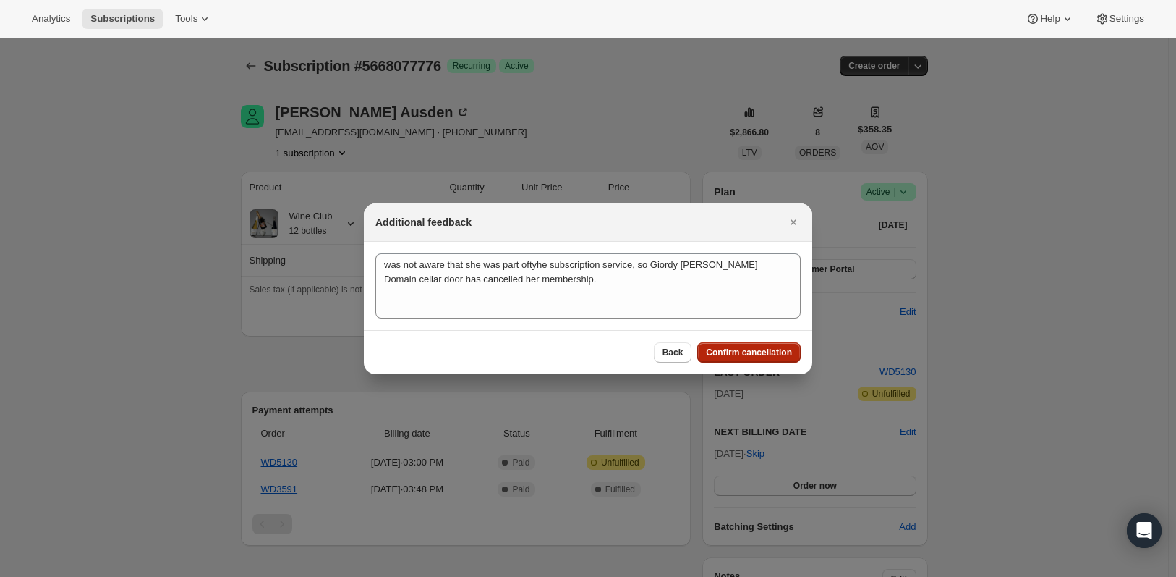
click at [730, 352] on span "Confirm cancellation" at bounding box center [749, 353] width 86 height 12
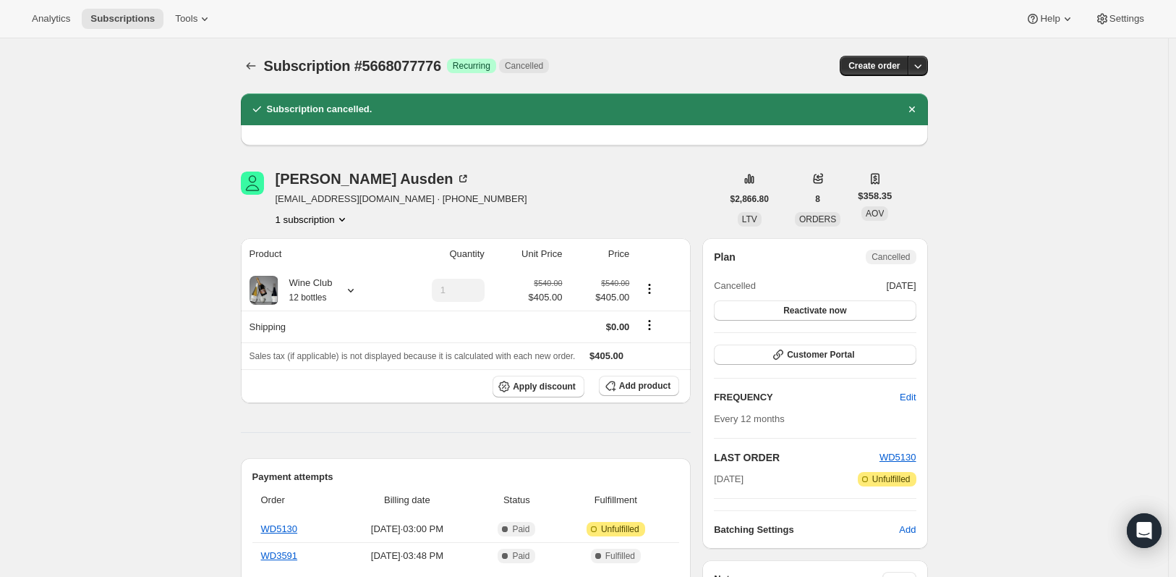
click at [148, 150] on div "Subscription #5668077776. This page is ready Subscription #5668077776 Success R…" at bounding box center [584, 548] width 1169 height 1020
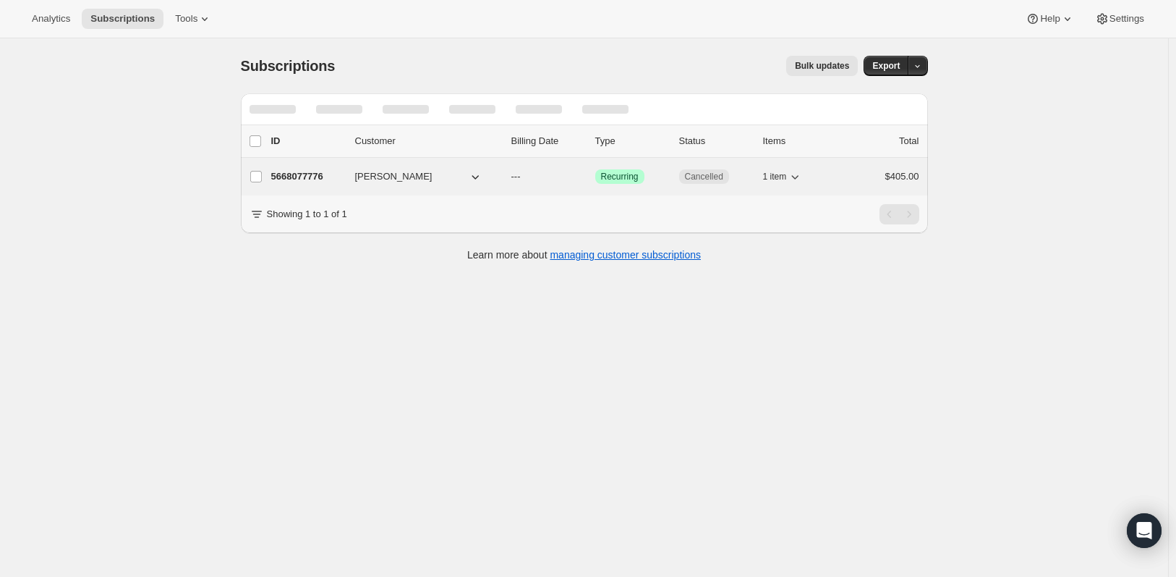
click at [415, 175] on span "Gabrielle Ausden" at bounding box center [393, 176] width 77 height 14
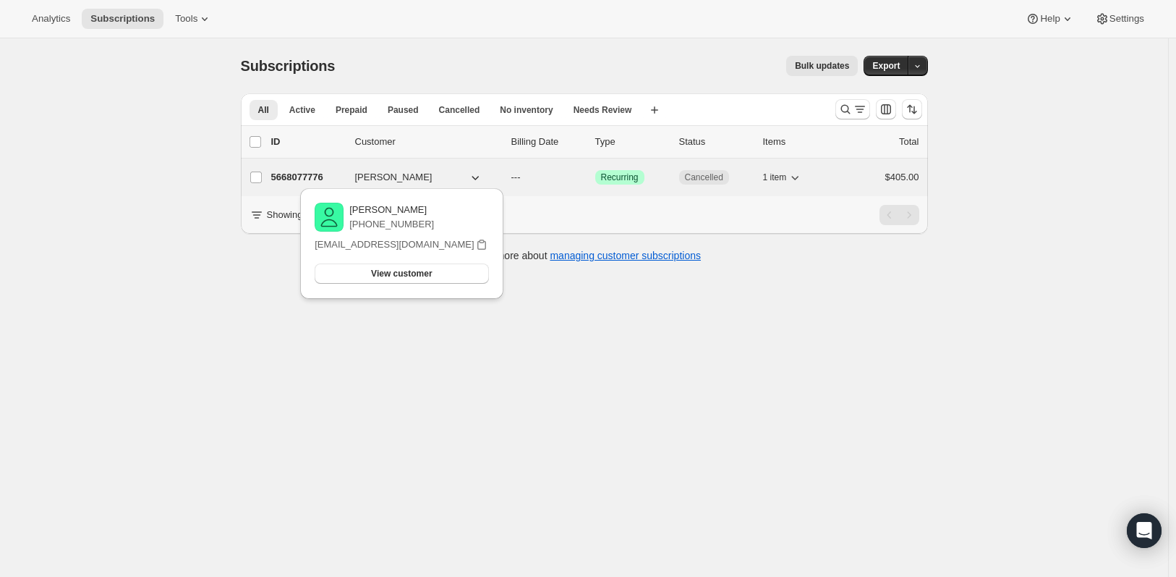
click at [334, 174] on p "5668077776" at bounding box center [307, 177] width 72 height 14
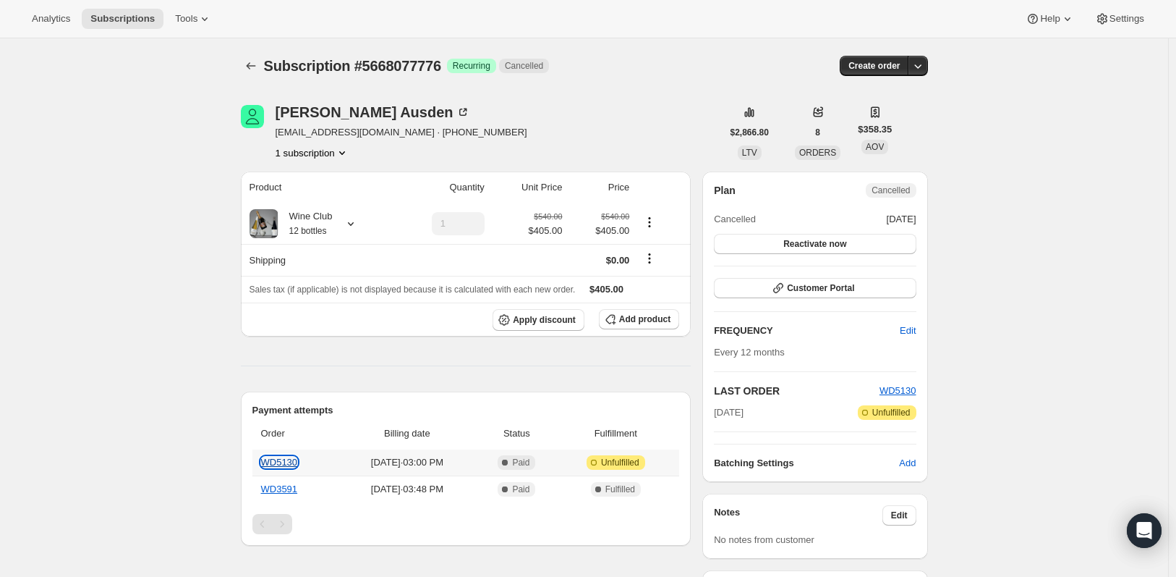
click at [291, 460] on link "WD5130" at bounding box center [279, 462] width 37 height 11
